Goal: Complete application form

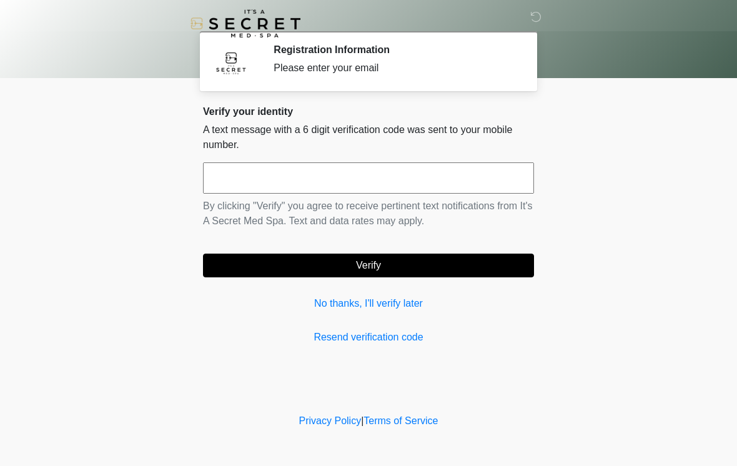
click at [449, 169] on input "text" at bounding box center [368, 177] width 331 height 31
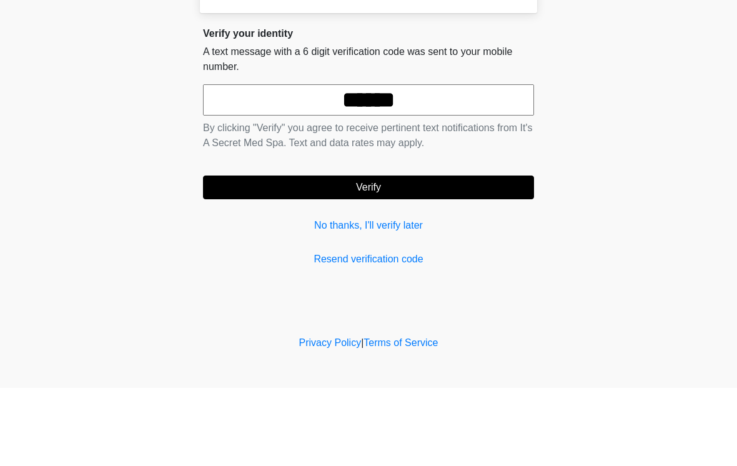
type input "******"
click at [417, 254] on button "Verify" at bounding box center [368, 266] width 331 height 24
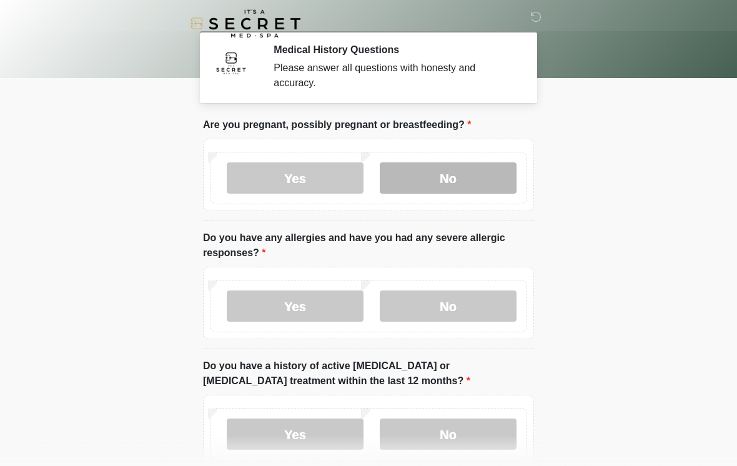
click at [476, 181] on label "No" at bounding box center [448, 177] width 137 height 31
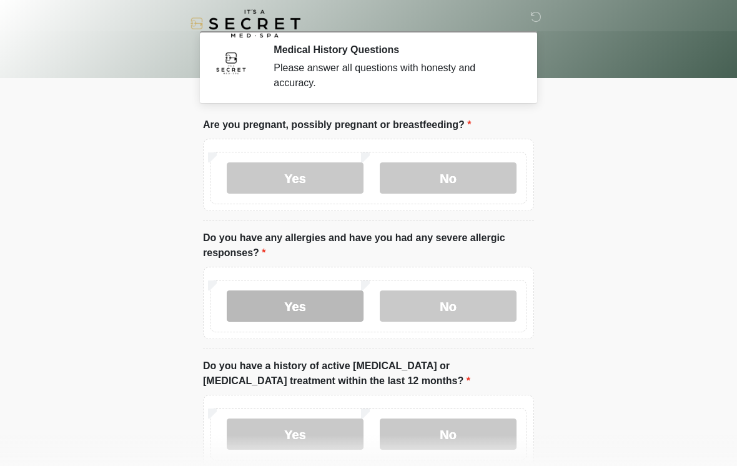
click at [328, 300] on label "Yes" at bounding box center [295, 306] width 137 height 31
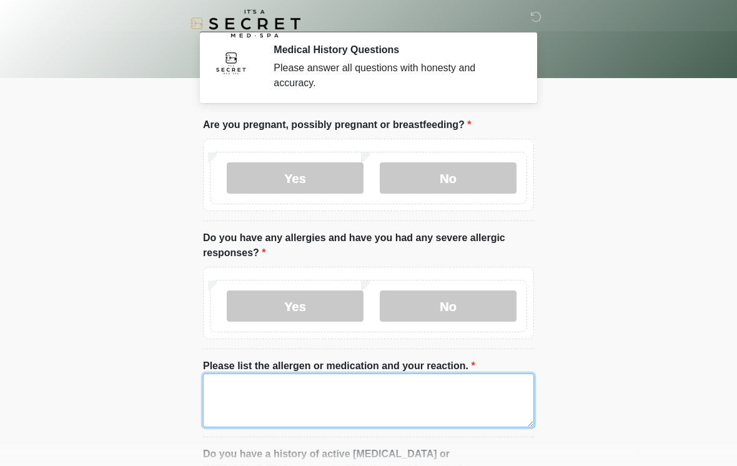
click at [359, 390] on textarea "Please list the allergen or medication and your reaction." at bounding box center [368, 401] width 331 height 54
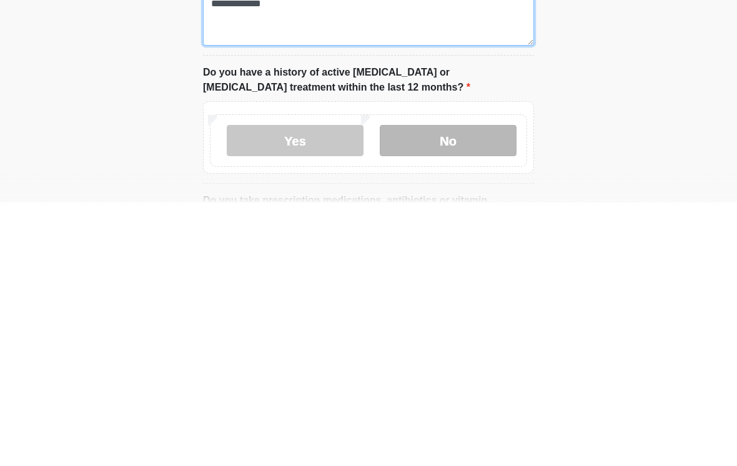
type textarea "**********"
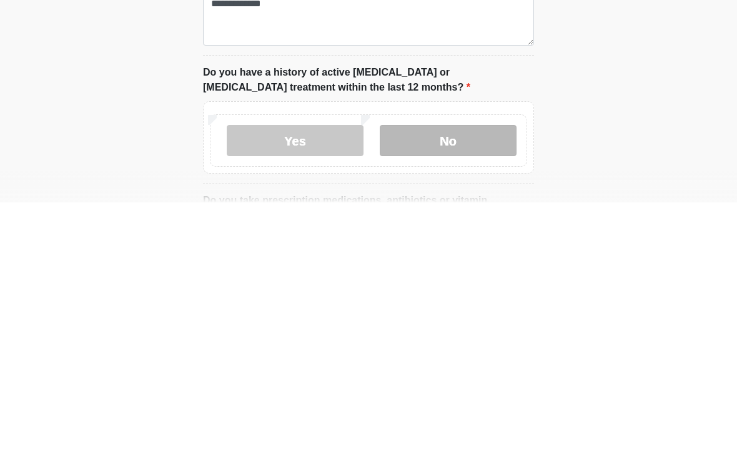
click at [459, 389] on label "No" at bounding box center [448, 404] width 137 height 31
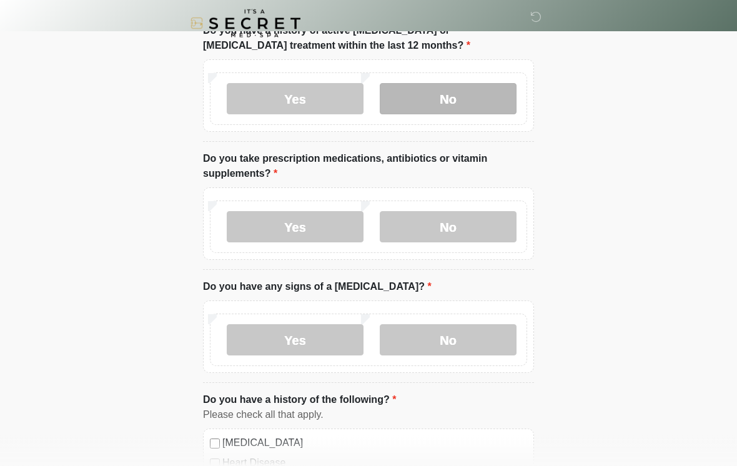
scroll to position [434, 0]
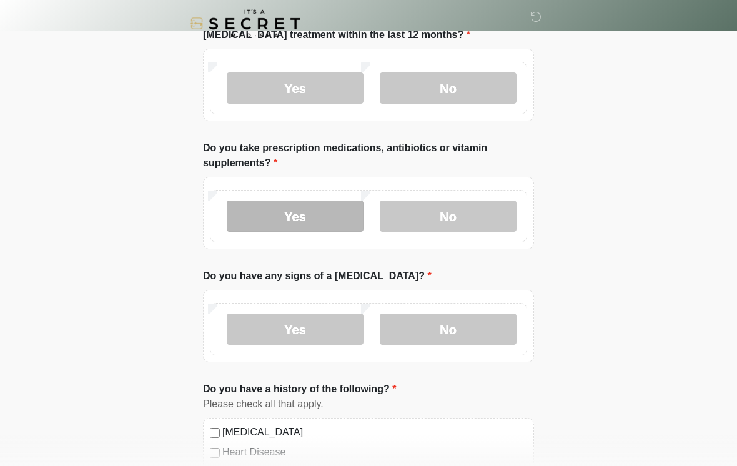
click at [322, 219] on label "Yes" at bounding box center [295, 216] width 137 height 31
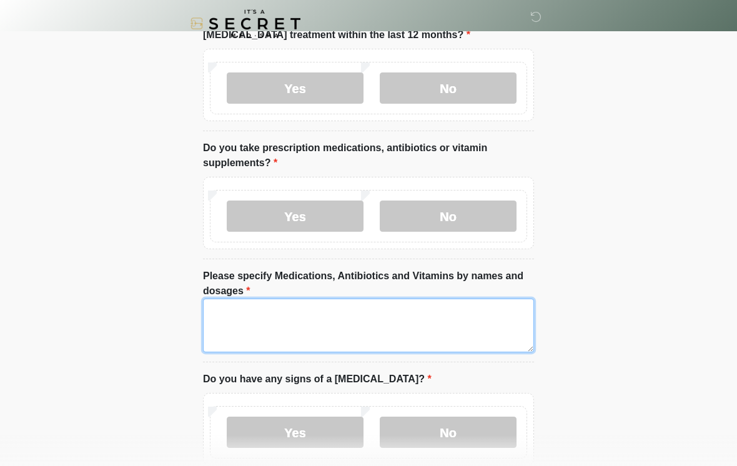
click at [401, 320] on textarea "Please specify Medications, Antibiotics and Vitamins by names and dosages" at bounding box center [368, 326] width 331 height 54
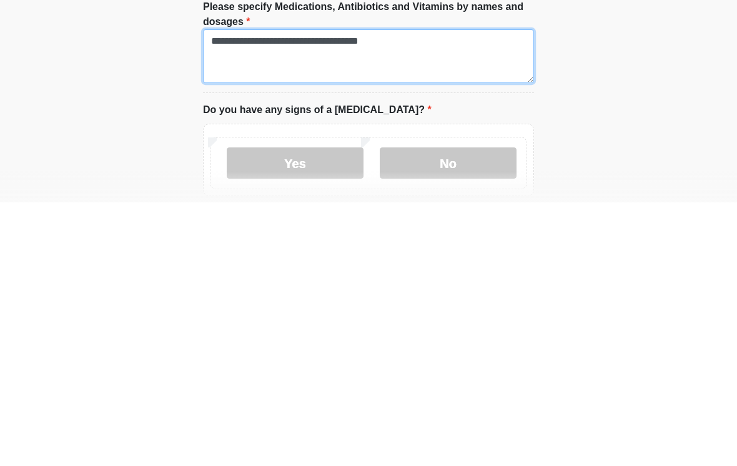
scroll to position [476, 0]
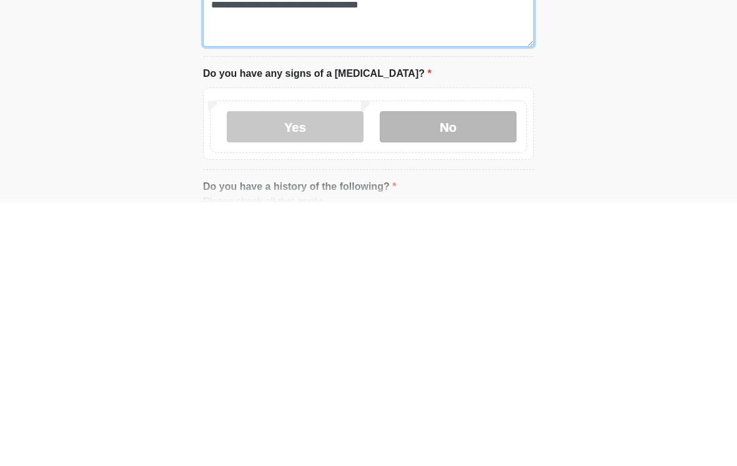
type textarea "**********"
click at [477, 375] on label "No" at bounding box center [448, 390] width 137 height 31
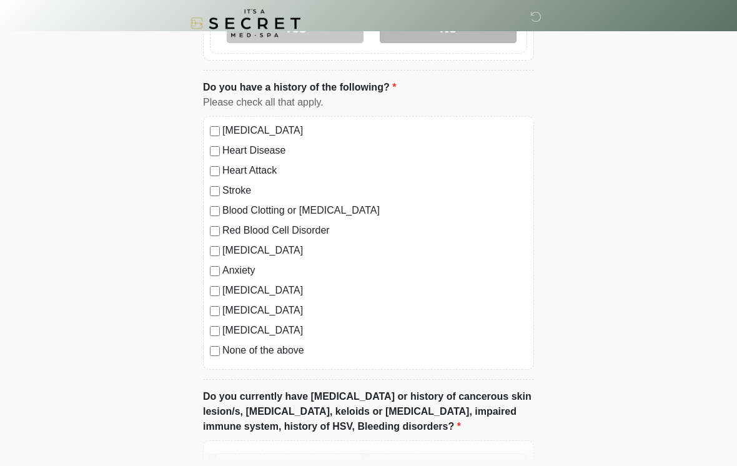
scroll to position [839, 0]
click at [253, 271] on label "Anxiety" at bounding box center [374, 270] width 305 height 15
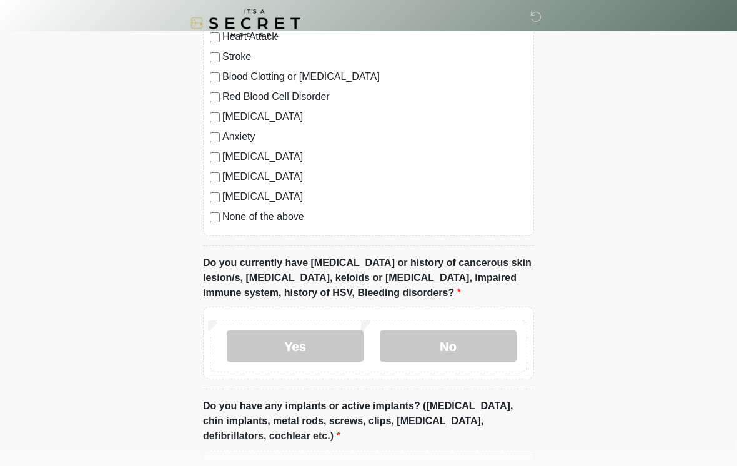
scroll to position [973, 0]
click at [469, 331] on label "No" at bounding box center [448, 346] width 137 height 31
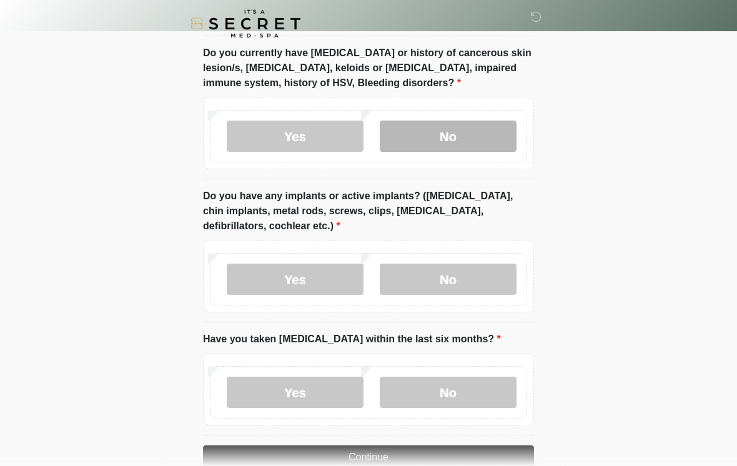
scroll to position [1183, 0]
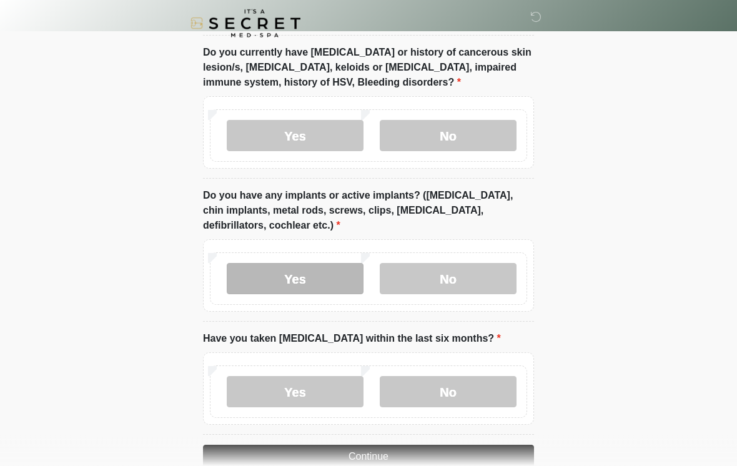
click at [312, 271] on label "Yes" at bounding box center [295, 279] width 137 height 31
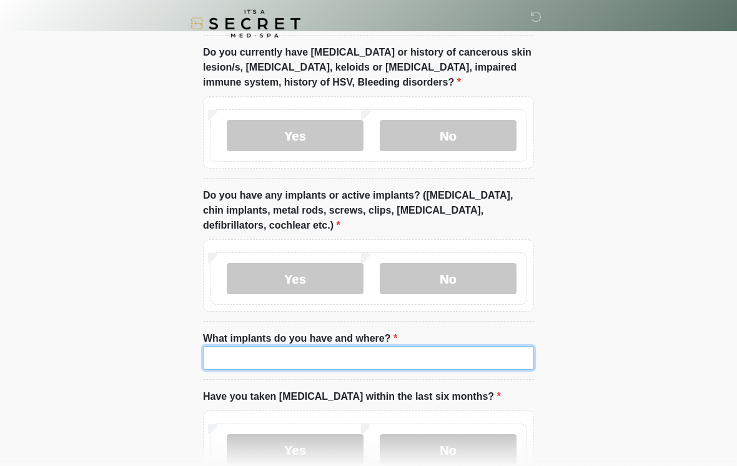
click at [390, 349] on input "What implants do you have and where?" at bounding box center [368, 358] width 331 height 24
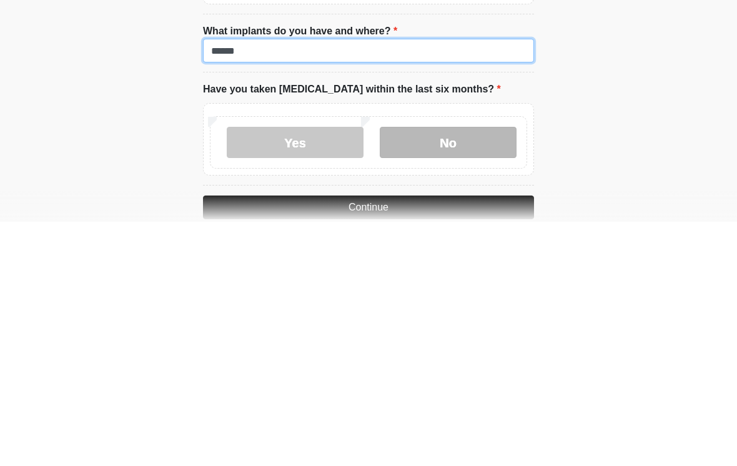
type input "******"
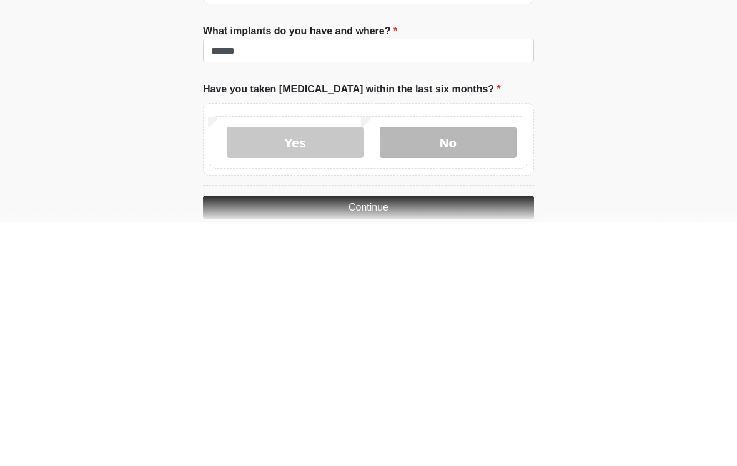
click at [464, 371] on label "No" at bounding box center [448, 386] width 137 height 31
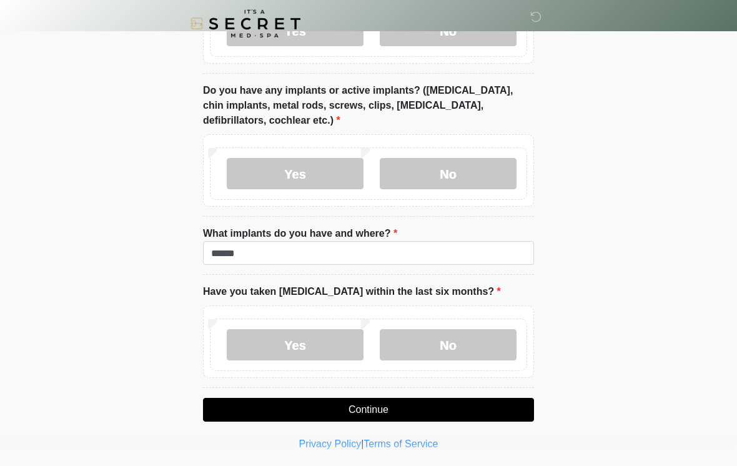
click at [443, 402] on button "Continue" at bounding box center [368, 410] width 331 height 24
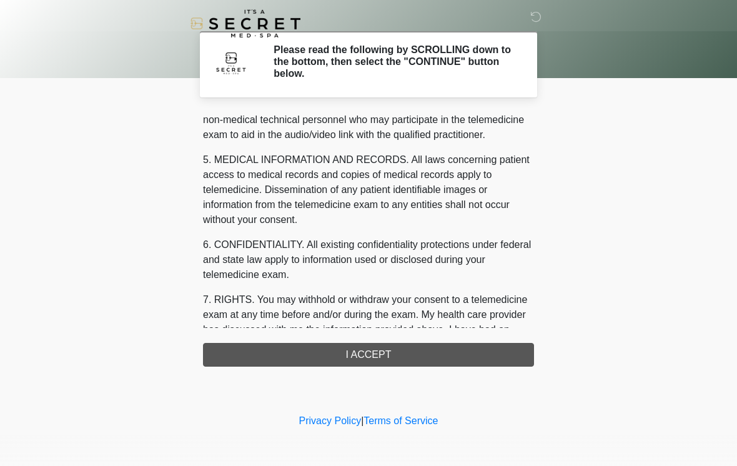
scroll to position [361, 0]
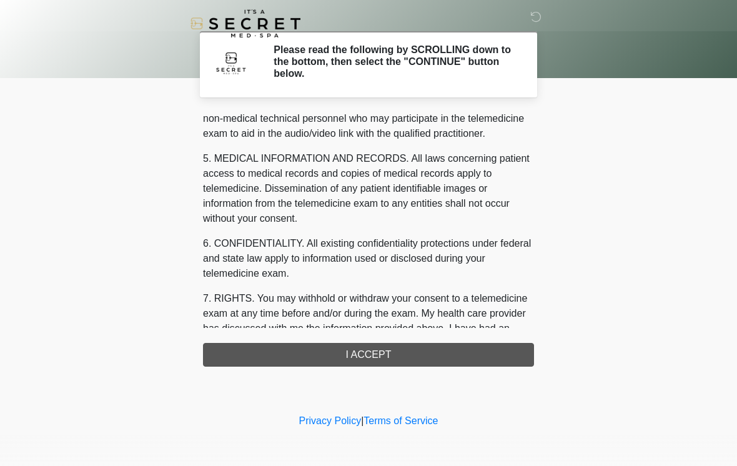
click at [437, 350] on div "1. PURPOSE. The purpose of this form is to obtain your consent for a telemedici…" at bounding box center [368, 239] width 331 height 255
click at [388, 354] on div "1. PURPOSE. The purpose of this form is to obtain your consent for a telemedici…" at bounding box center [368, 239] width 331 height 255
click at [378, 359] on div "1. PURPOSE. The purpose of this form is to obtain your consent for a telemedici…" at bounding box center [368, 239] width 331 height 255
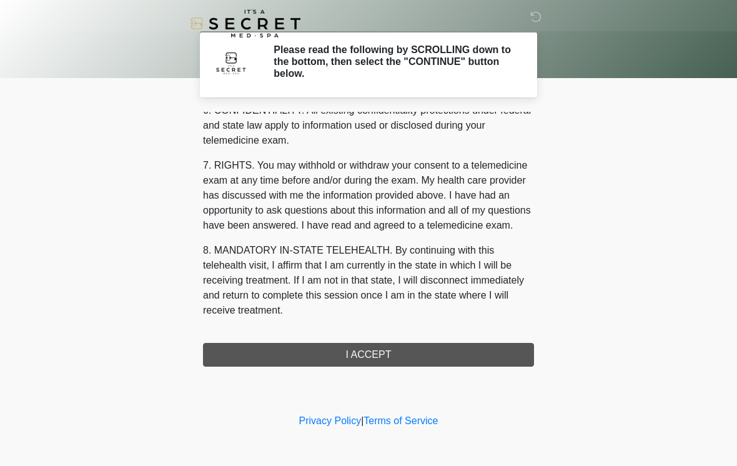
click at [360, 360] on div "1. PURPOSE. The purpose of this form is to obtain your consent for a telemedici…" at bounding box center [368, 239] width 331 height 255
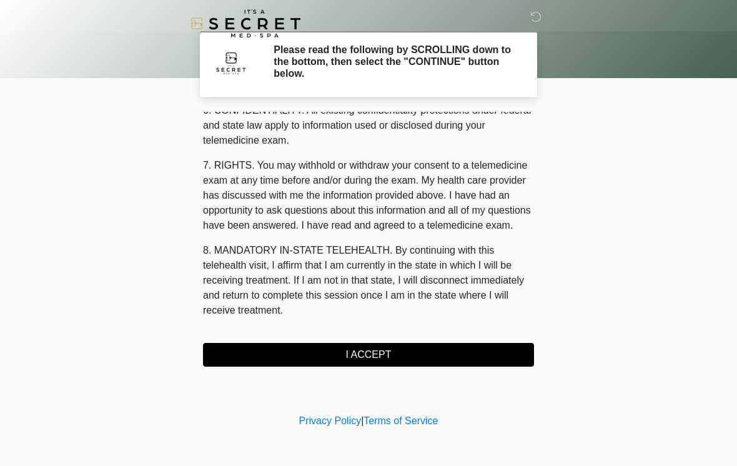
scroll to position [509, 0]
click at [386, 352] on button "I ACCEPT" at bounding box center [368, 355] width 331 height 24
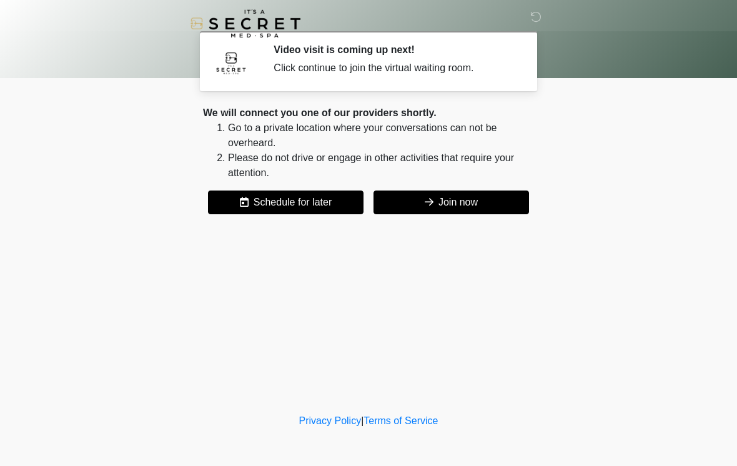
click at [456, 192] on button "Join now" at bounding box center [452, 203] width 156 height 24
